Goal: Task Accomplishment & Management: Manage account settings

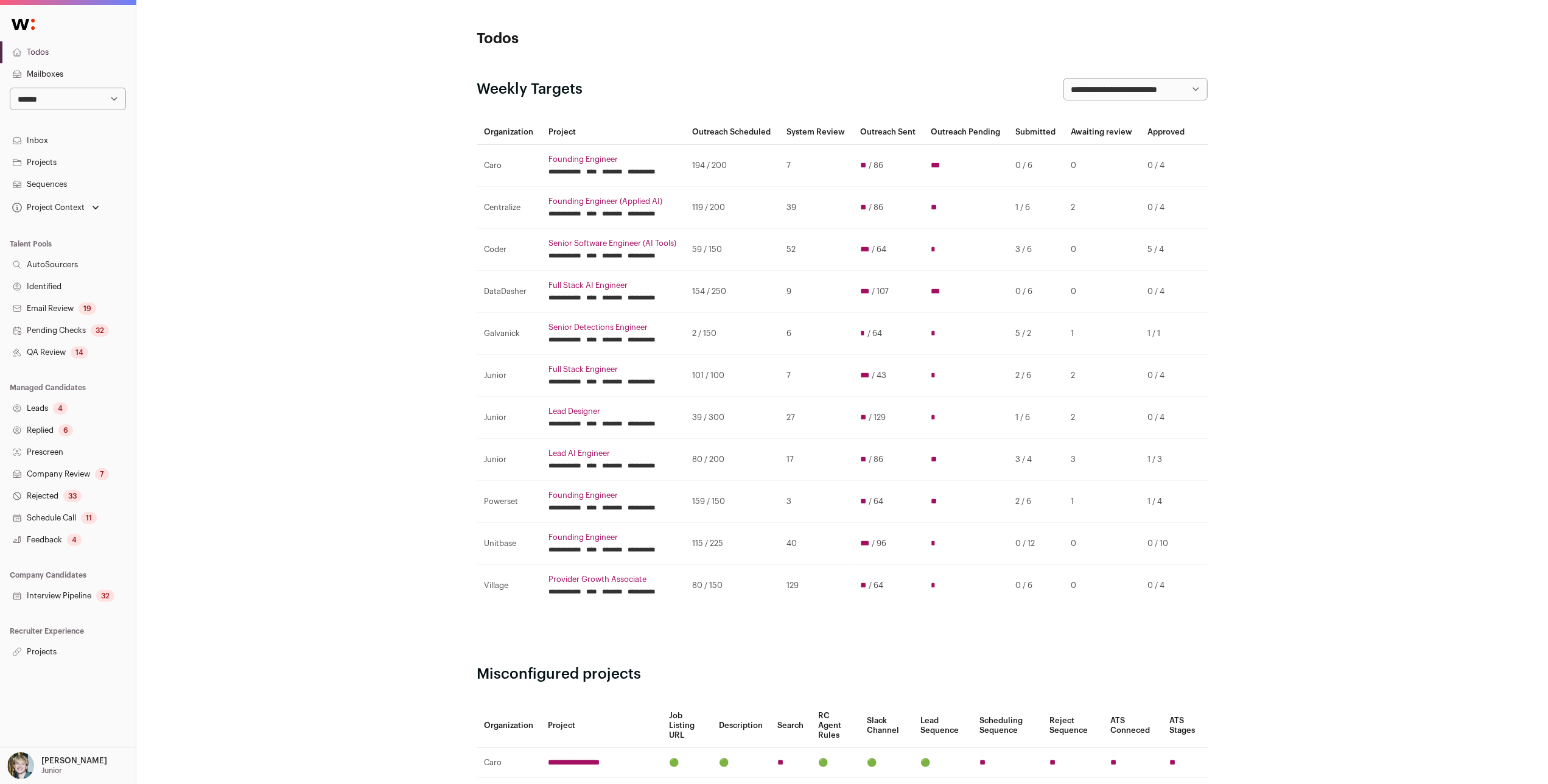
click at [623, 553] on input "********" at bounding box center [612, 549] width 21 height 10
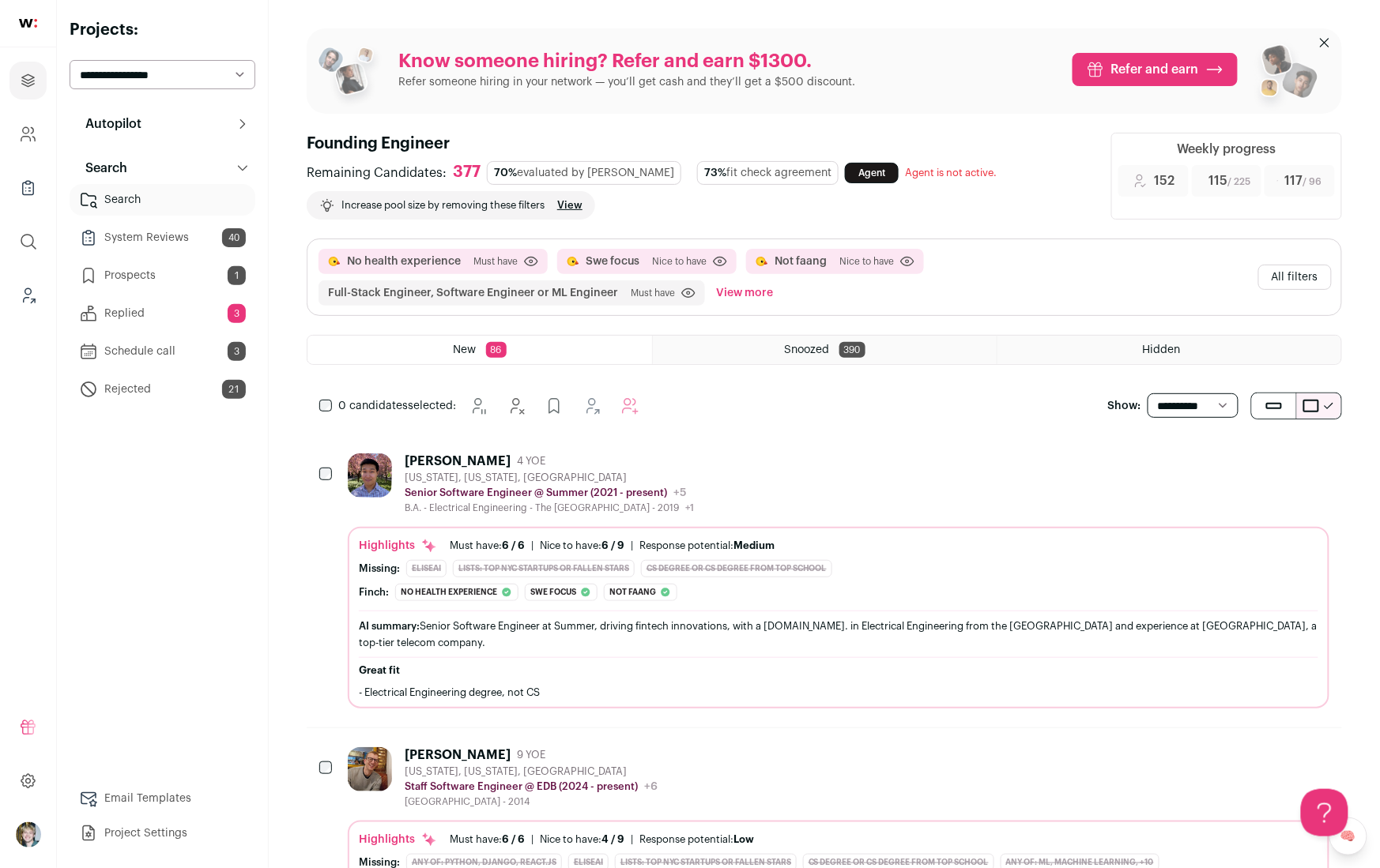
click at [180, 315] on link "Replied 3" at bounding box center [162, 313] width 186 height 31
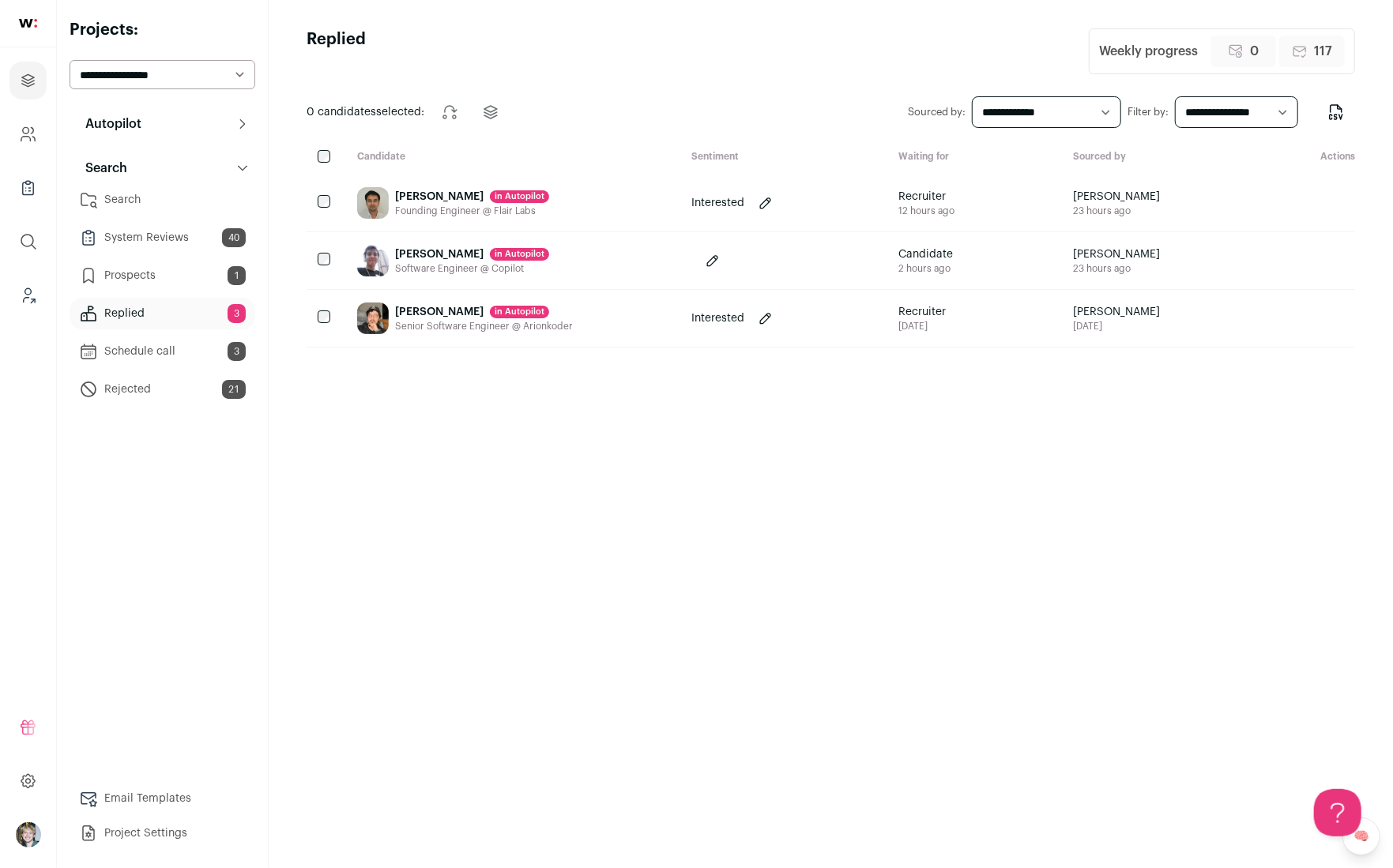
click at [728, 87] on main "Replied Weekly progress 0 Reach outs pending 117 Reach outs sent 0 candidates s…" at bounding box center [831, 434] width 1124 height 868
